Goal: Information Seeking & Learning: Learn about a topic

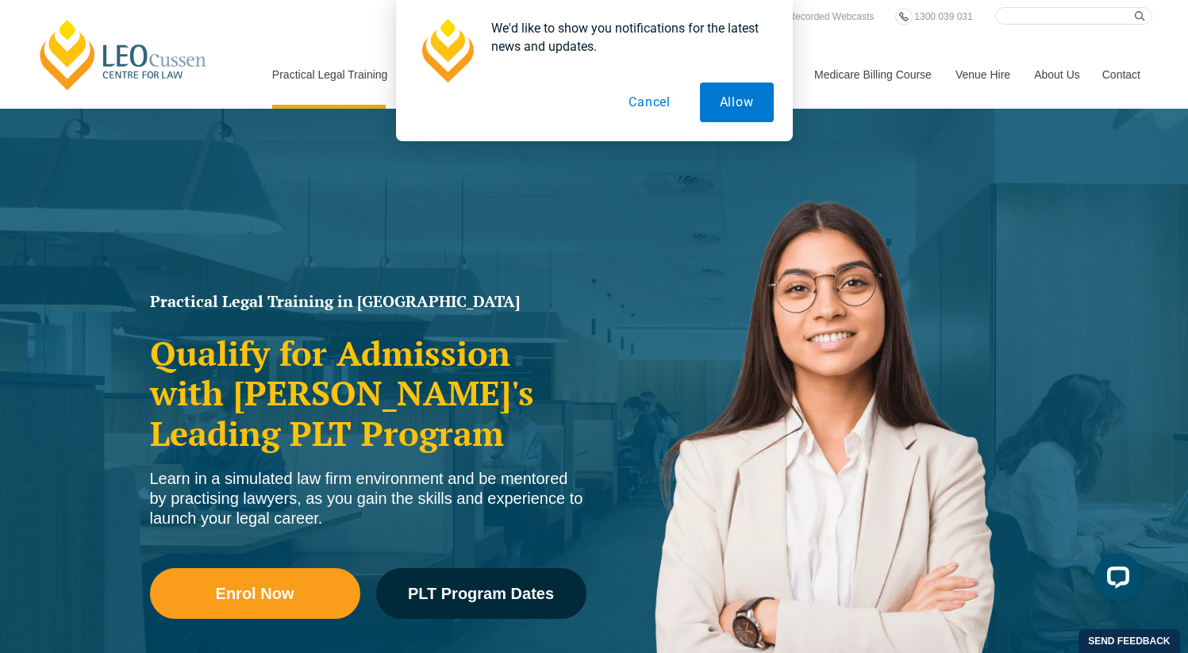
click at [643, 102] on button "Cancel" at bounding box center [650, 103] width 82 height 40
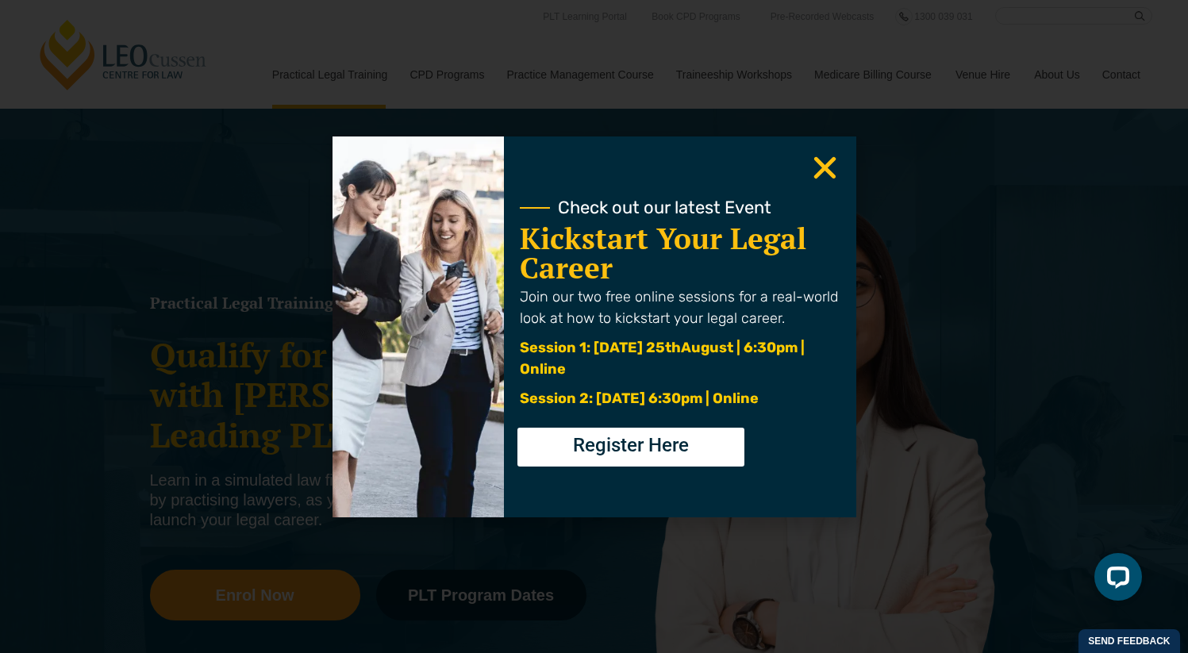
click at [826, 161] on icon "Close" at bounding box center [824, 167] width 31 height 31
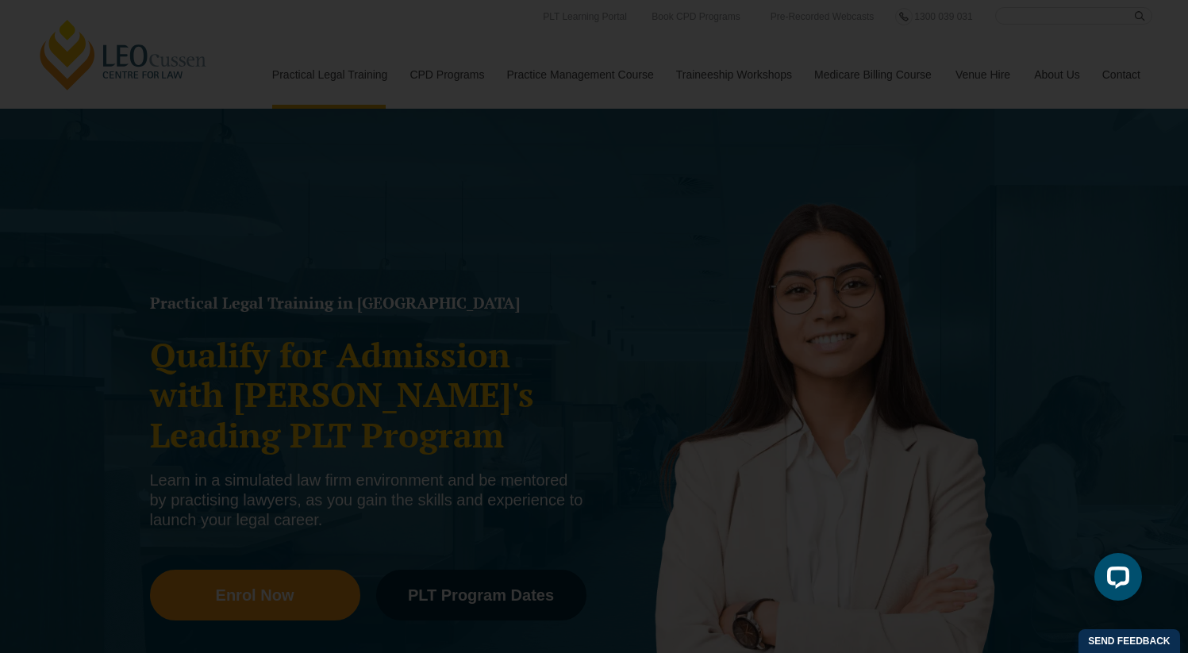
click at [822, 172] on icon "Close" at bounding box center [824, 167] width 31 height 31
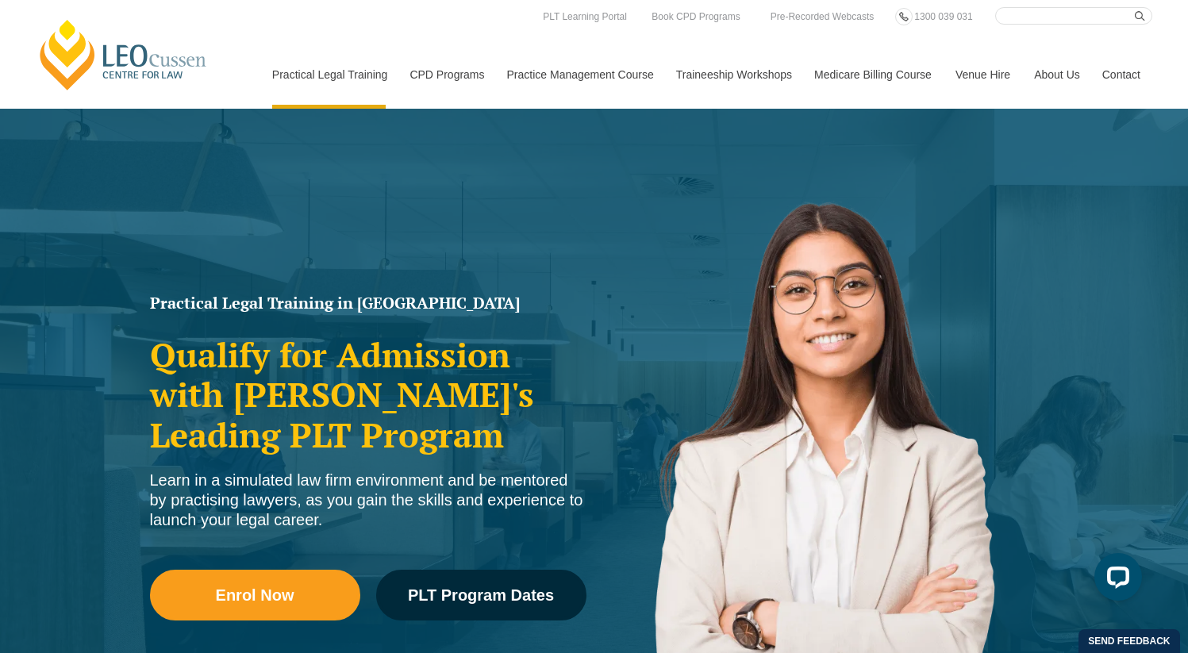
scroll to position [21, 0]
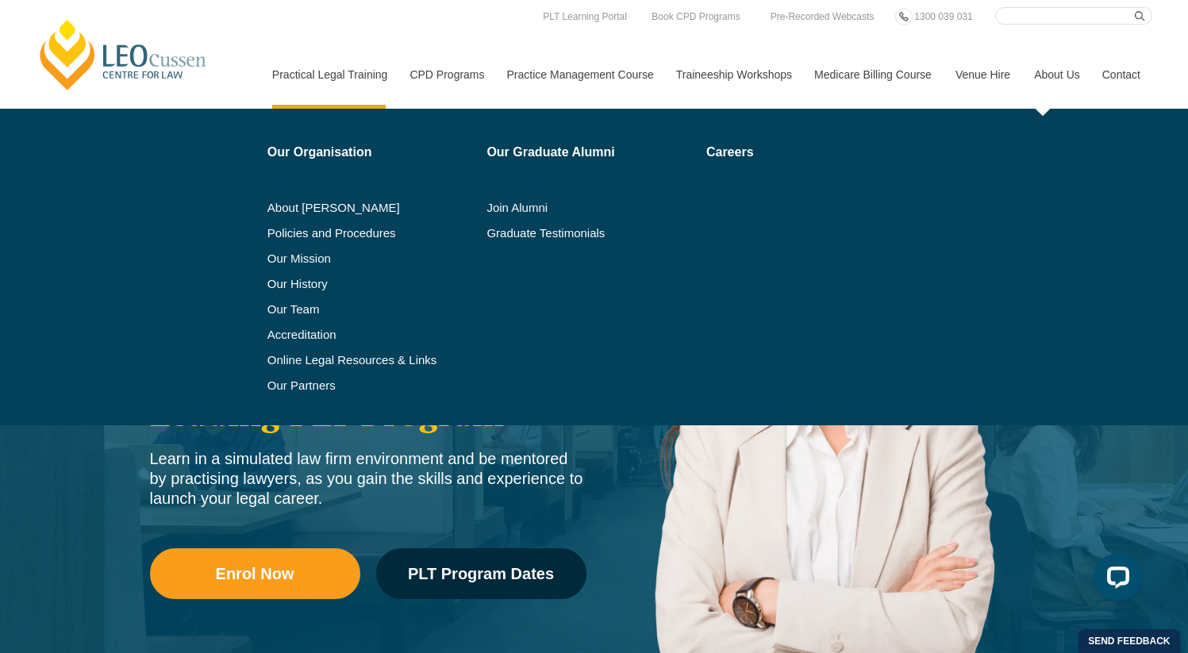
click at [1061, 40] on nav "Practical Legal Training Our Practical Legal Training Program Program Dates & F…" at bounding box center [706, 67] width 892 height 84
click at [286, 310] on link "Our Team" at bounding box center [371, 309] width 209 height 13
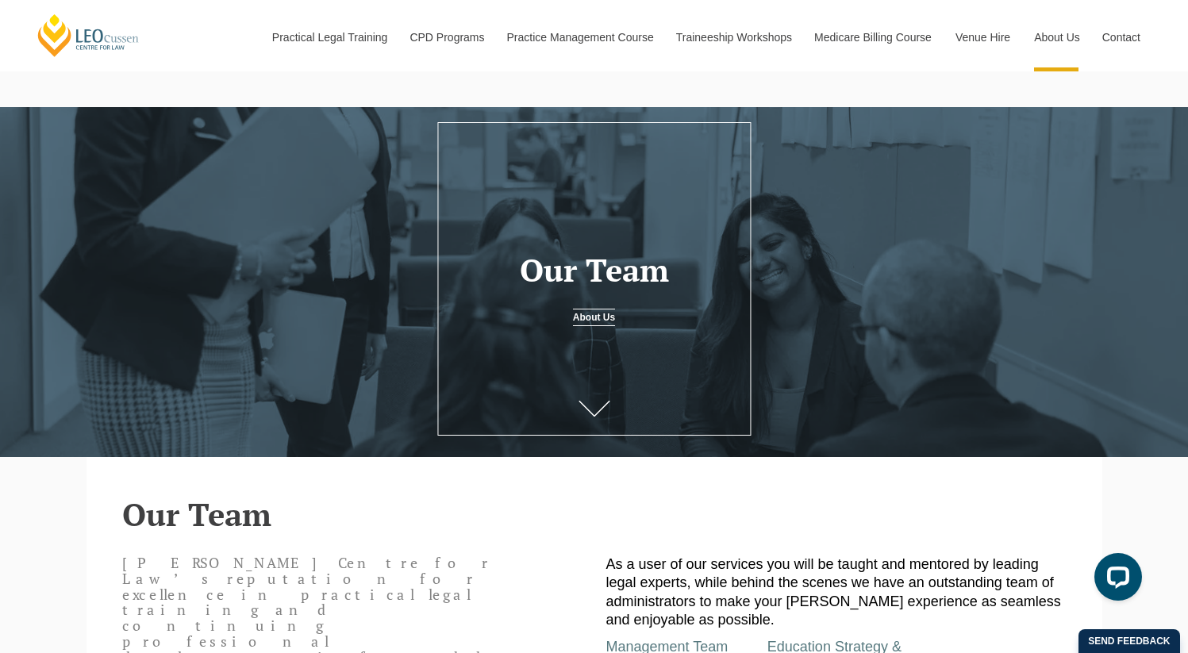
scroll to position [19, 0]
